Goal: Navigation & Orientation: Find specific page/section

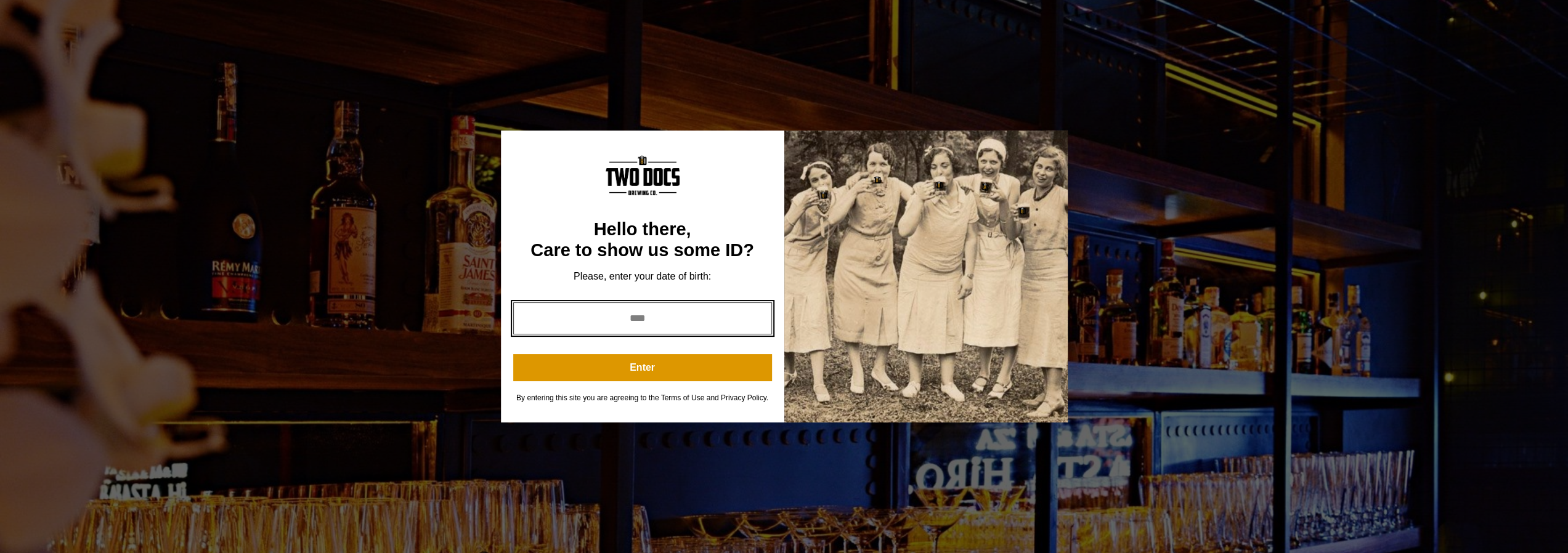
click at [704, 316] on input "year" at bounding box center [643, 318] width 259 height 32
type input "****"
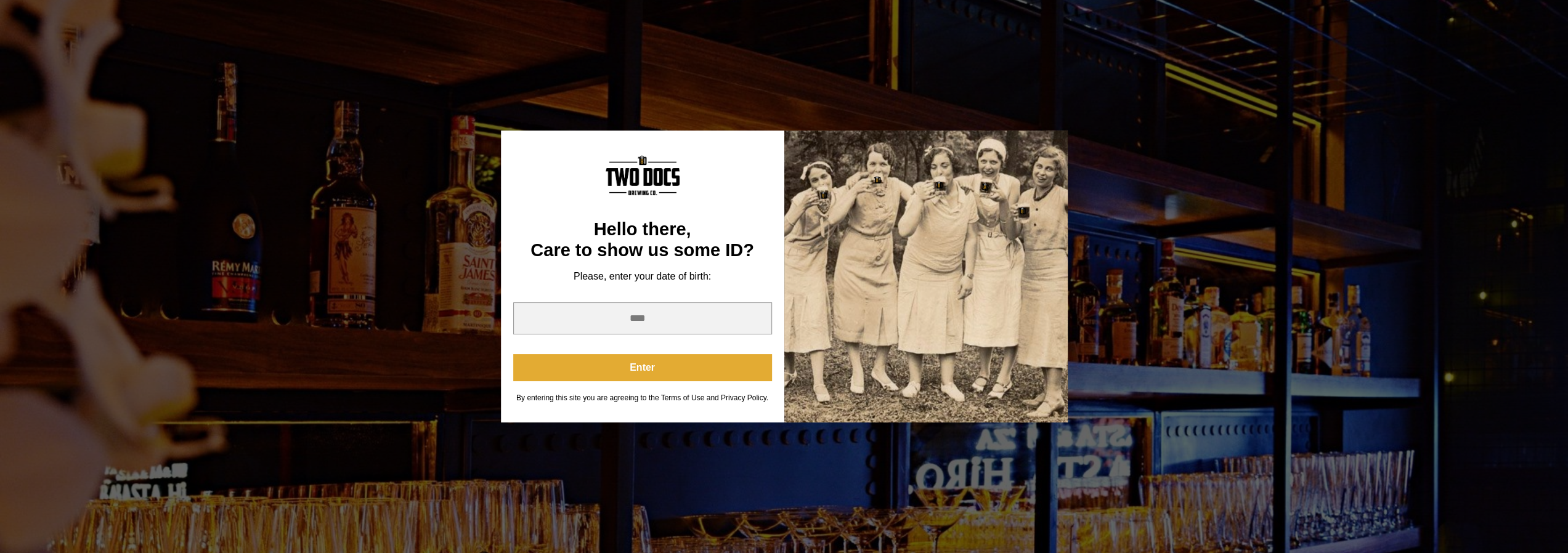
click at [601, 366] on button "Enter" at bounding box center [643, 367] width 259 height 27
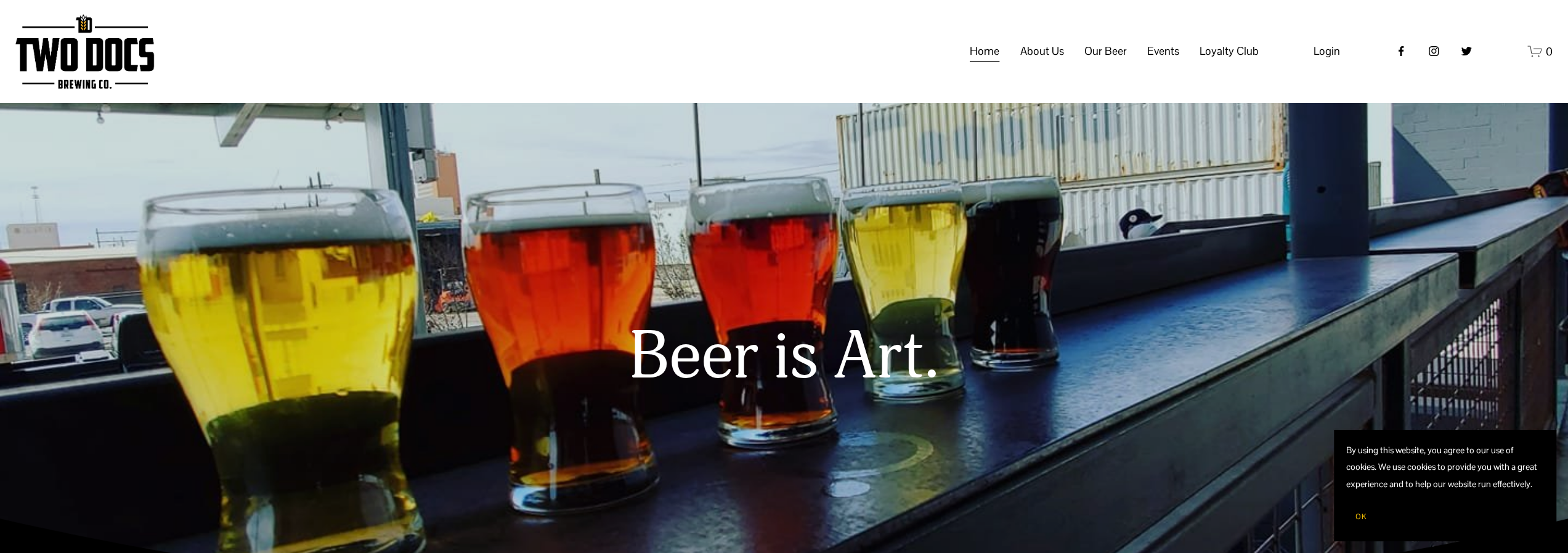
click at [0, 0] on span "Calendar" at bounding box center [0, 0] width 0 height 0
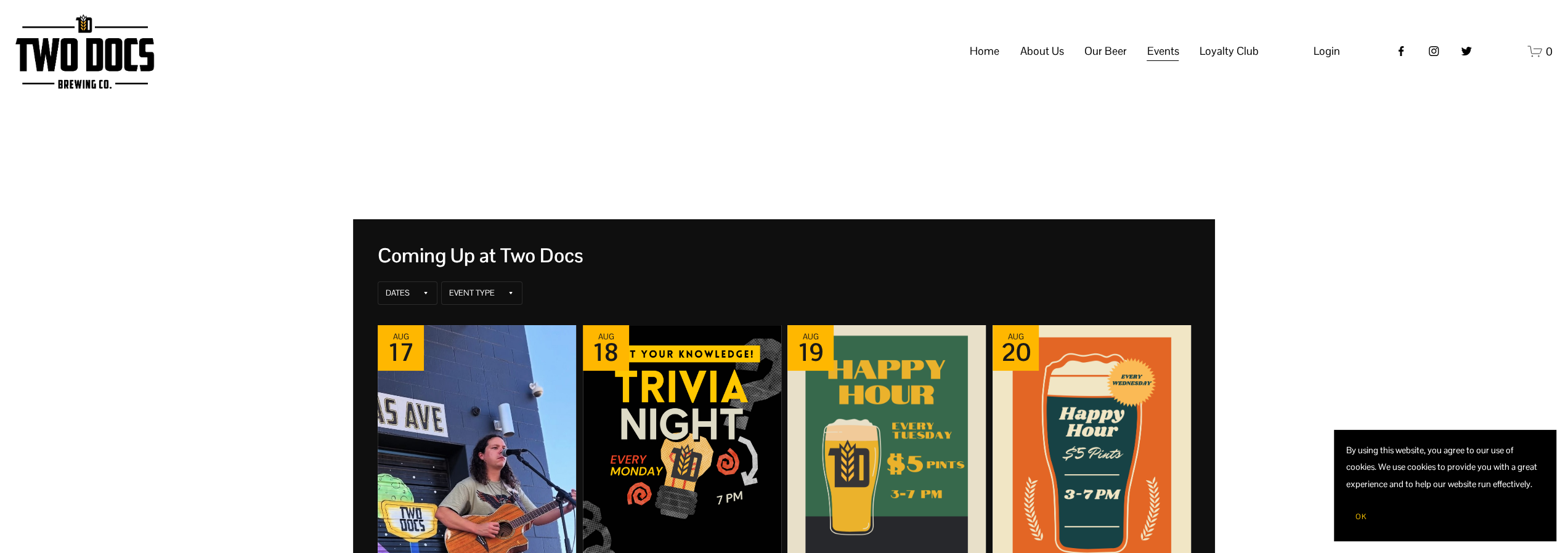
click at [0, 0] on span "Vendors & Musicians" at bounding box center [0, 0] width 0 height 0
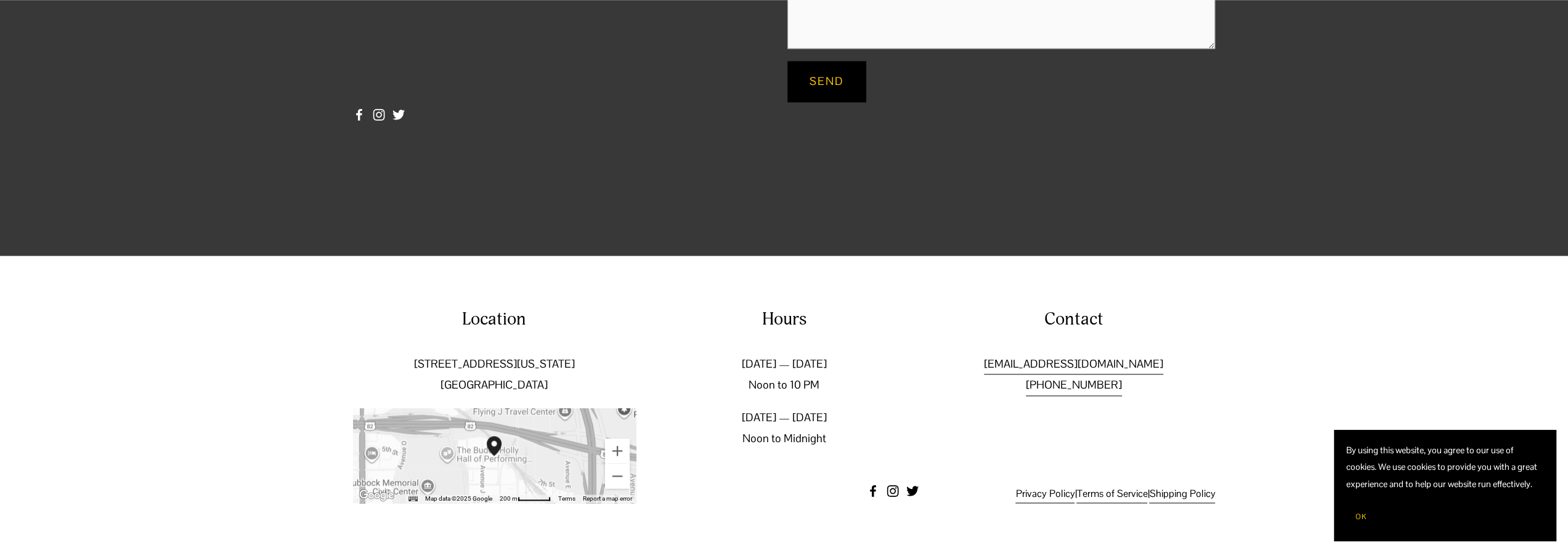
scroll to position [1453, 0]
